Goal: Transaction & Acquisition: Download file/media

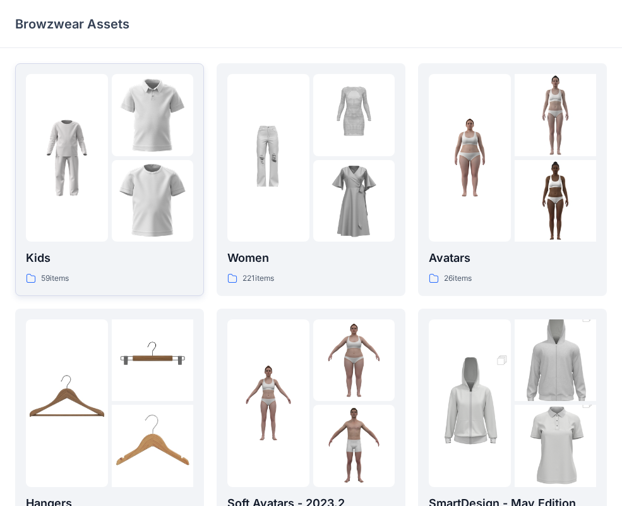
click at [168, 201] on img at bounding box center [153, 201] width 82 height 82
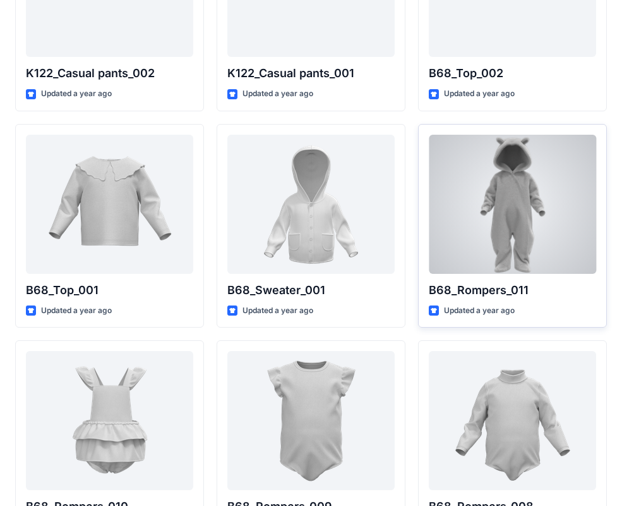
scroll to position [1513, 0]
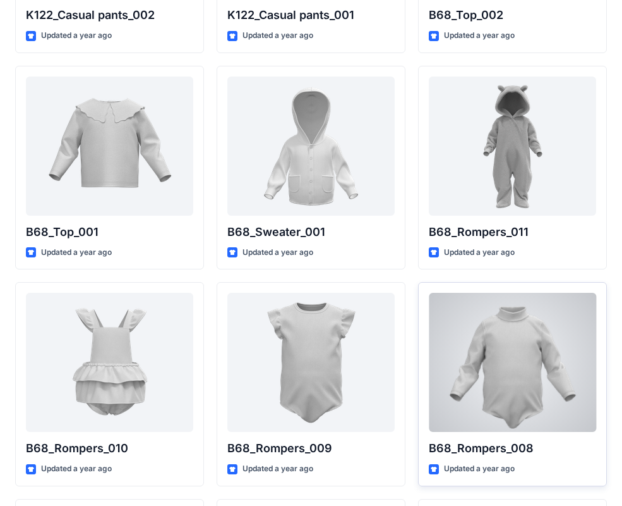
click at [511, 367] on div at bounding box center [512, 362] width 167 height 139
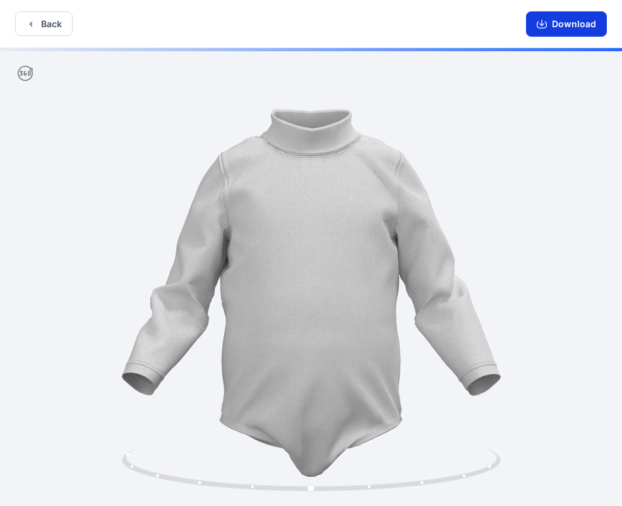
click at [554, 30] on button "Download" at bounding box center [566, 23] width 81 height 25
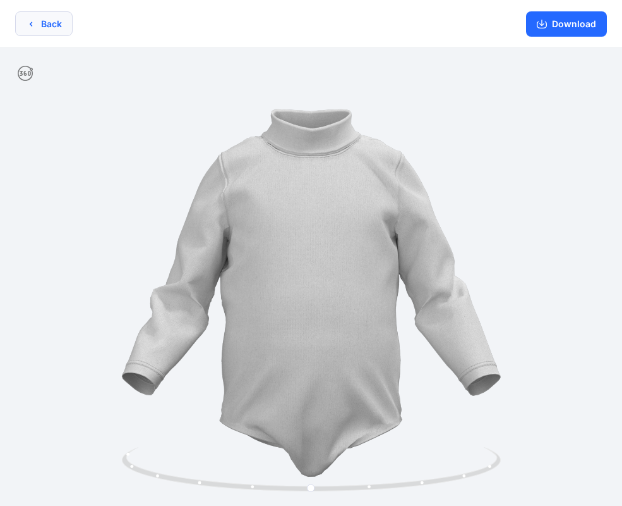
click at [61, 34] on button "Back" at bounding box center [44, 23] width 58 height 25
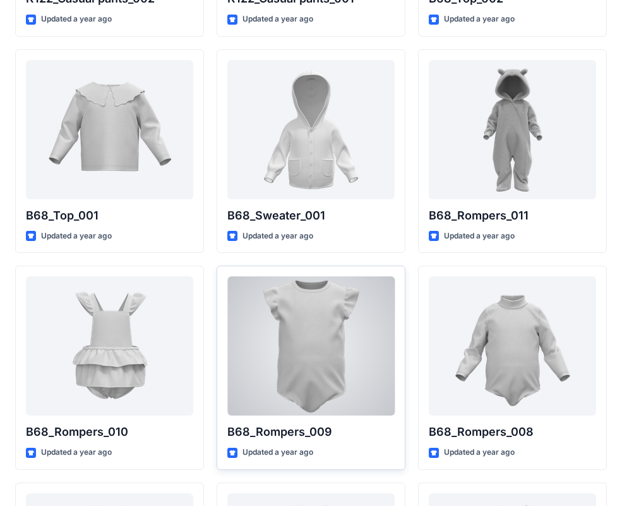
scroll to position [1537, 0]
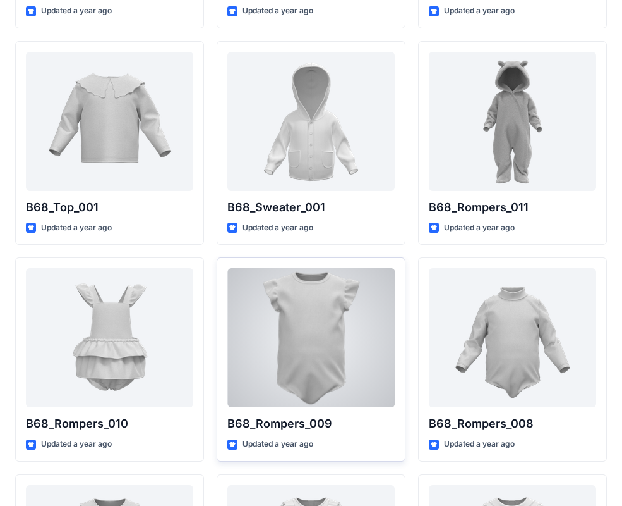
click at [341, 342] on div at bounding box center [310, 337] width 167 height 139
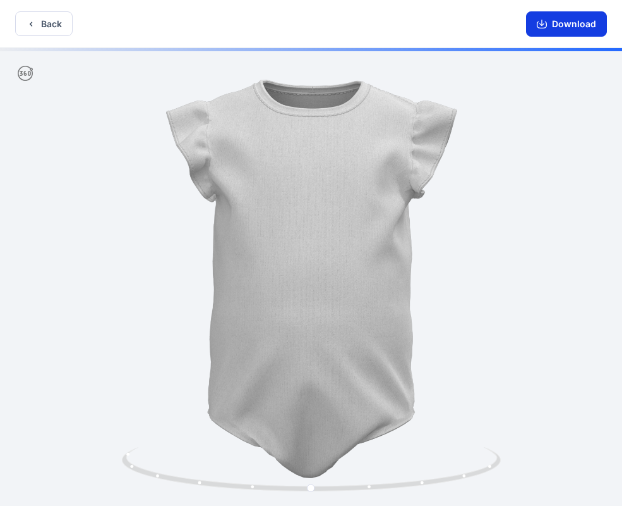
click at [542, 19] on icon "button" at bounding box center [542, 24] width 10 height 10
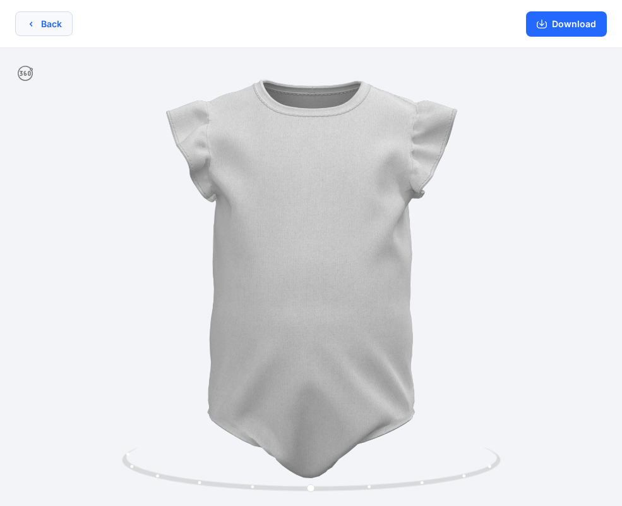
click at [39, 32] on button "Back" at bounding box center [44, 23] width 58 height 25
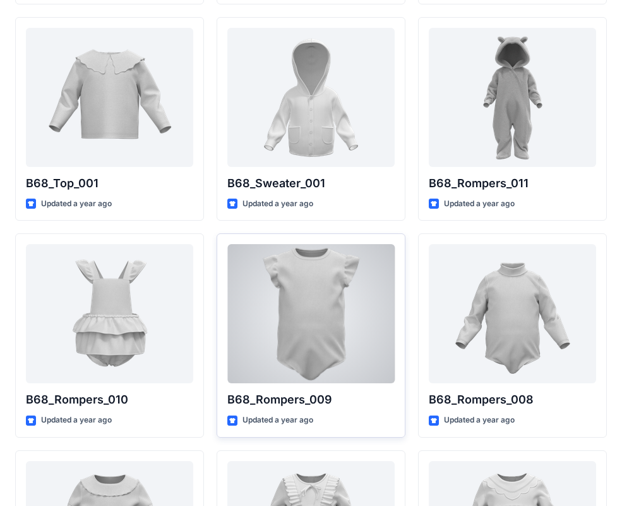
scroll to position [1570, 0]
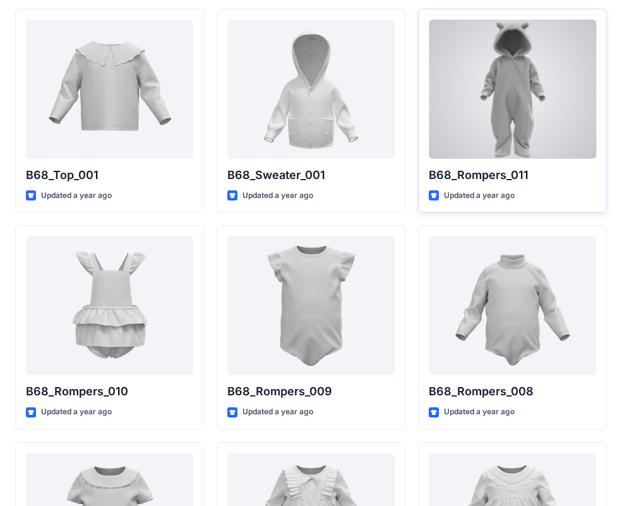
click at [488, 111] on div at bounding box center [512, 89] width 167 height 139
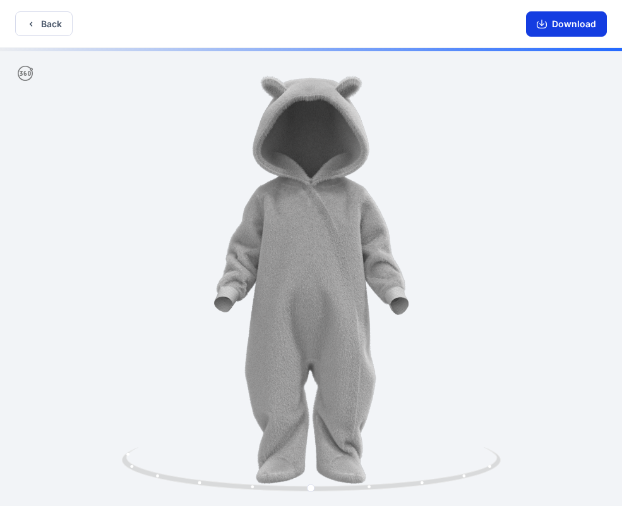
click at [597, 16] on button "Download" at bounding box center [566, 23] width 81 height 25
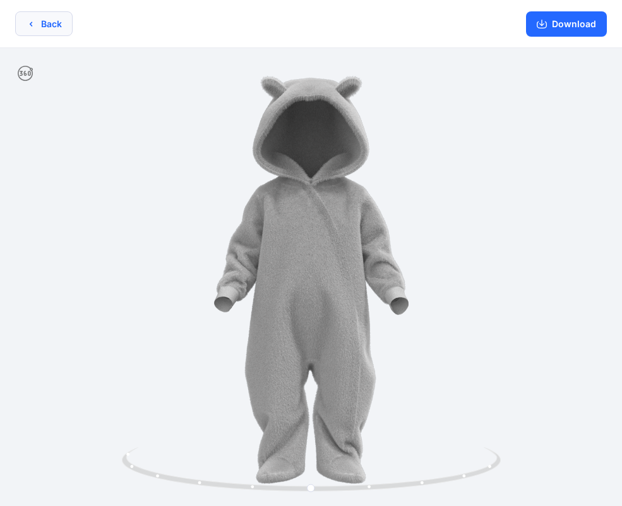
click at [46, 33] on button "Back" at bounding box center [44, 23] width 58 height 25
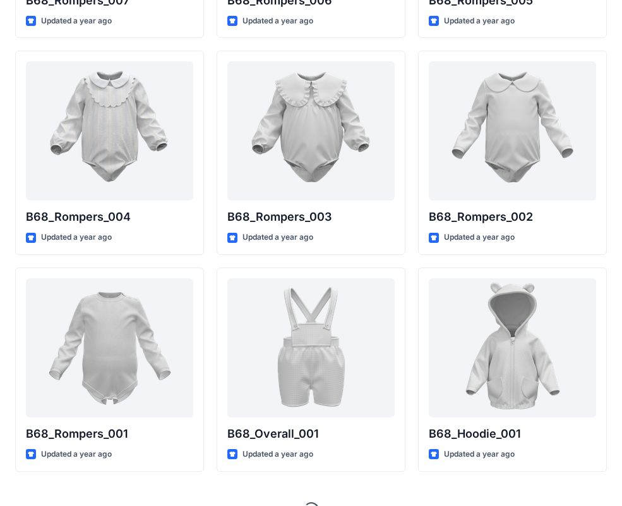
scroll to position [2193, 0]
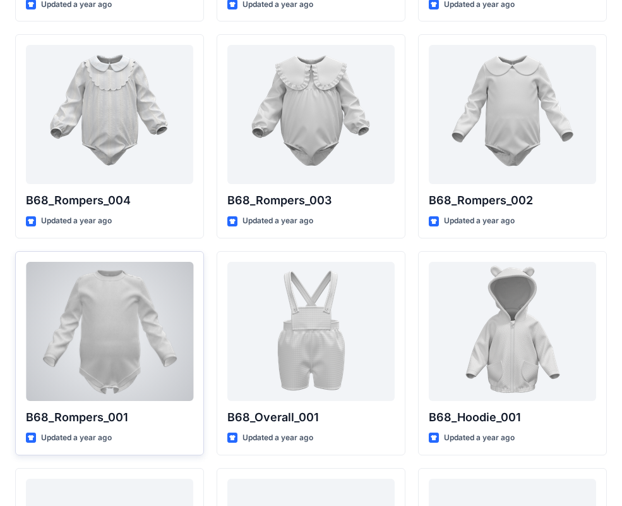
click at [84, 342] on div at bounding box center [109, 331] width 167 height 139
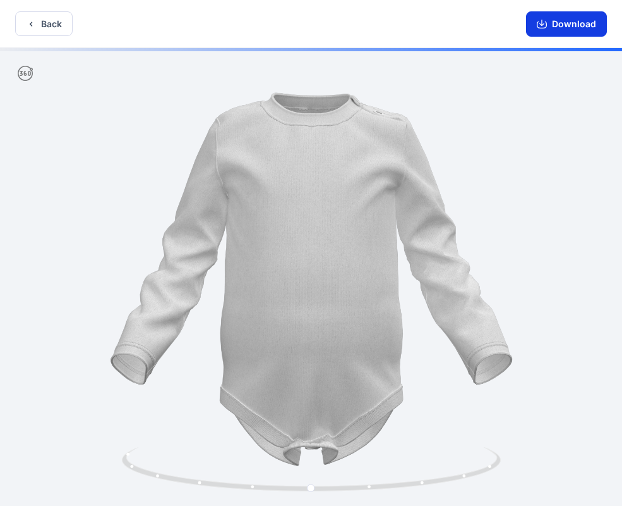
click at [580, 30] on button "Download" at bounding box center [566, 23] width 81 height 25
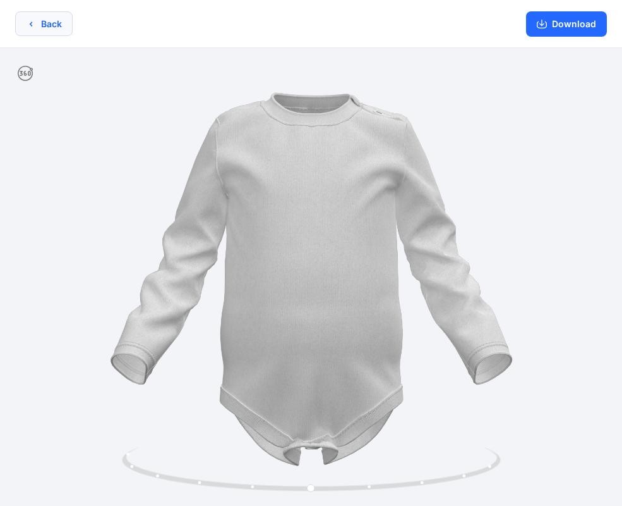
click at [58, 21] on button "Back" at bounding box center [44, 23] width 58 height 25
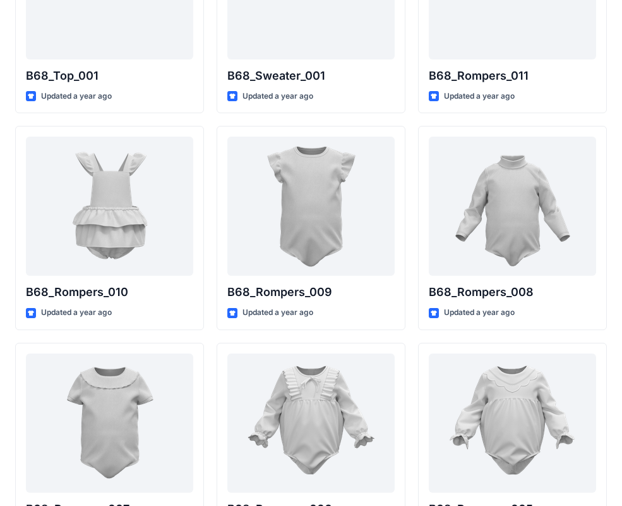
scroll to position [1661, 0]
